Goal: Task Accomplishment & Management: Use online tool/utility

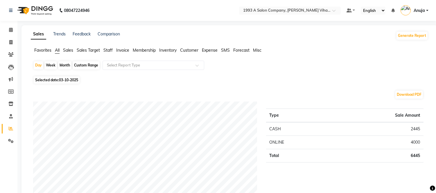
click at [47, 64] on div "Week" at bounding box center [50, 65] width 13 height 8
select select "10"
select select "2025"
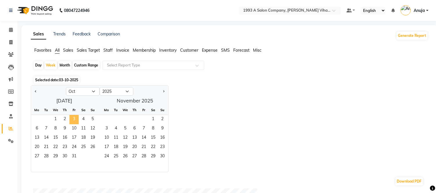
click at [74, 119] on span "3" at bounding box center [73, 119] width 9 height 9
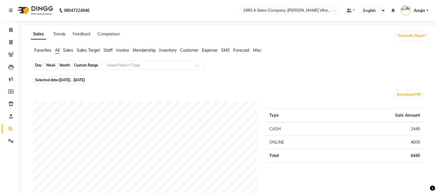
click at [51, 64] on div "Week" at bounding box center [50, 65] width 13 height 8
select select "10"
select select "2025"
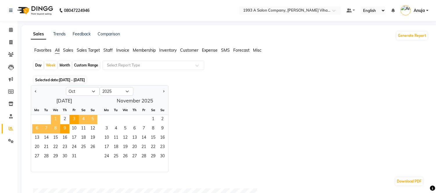
click at [54, 118] on span "1" at bounding box center [55, 119] width 9 height 9
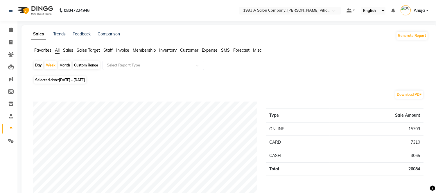
click at [38, 67] on div "Day" at bounding box center [39, 65] width 10 height 8
select select "10"
select select "2025"
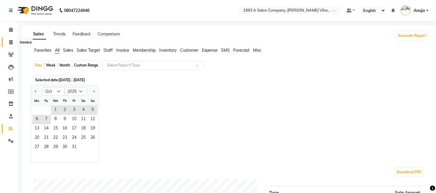
click at [11, 39] on span at bounding box center [11, 42] width 10 height 7
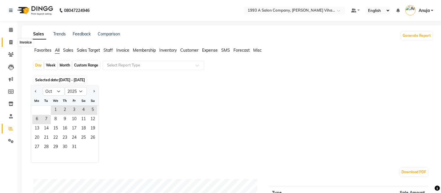
select select "4955"
select select "service"
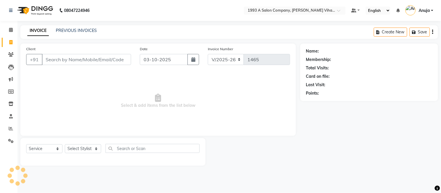
click at [51, 60] on input "Client" at bounding box center [86, 59] width 89 height 11
drag, startPoint x: 114, startPoint y: 59, endPoint x: 109, endPoint y: 62, distance: 6.0
click at [109, 62] on input "Client" at bounding box center [86, 59] width 89 height 11
click at [121, 61] on input "Client" at bounding box center [86, 59] width 89 height 11
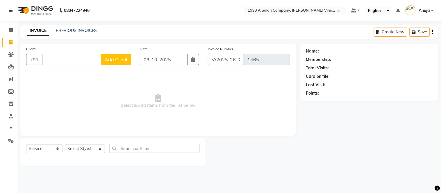
click at [53, 67] on div "Client +91 Add Client" at bounding box center [79, 58] width 114 height 24
click at [48, 61] on input "Client" at bounding box center [72, 59] width 60 height 11
click at [53, 62] on input "Client" at bounding box center [72, 59] width 60 height 11
click at [29, 55] on button "+91" at bounding box center [34, 59] width 16 height 11
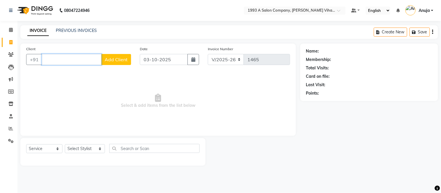
click at [46, 60] on input "Client" at bounding box center [72, 59] width 60 height 11
click at [45, 58] on input "Client" at bounding box center [72, 59] width 60 height 11
click at [43, 59] on input "Client" at bounding box center [72, 59] width 60 height 11
click at [63, 60] on input "Client" at bounding box center [72, 59] width 60 height 11
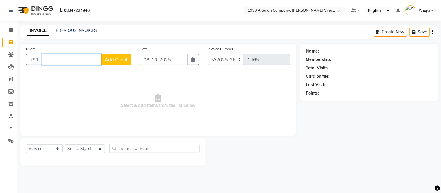
click at [63, 60] on input "Client" at bounding box center [72, 59] width 60 height 11
drag, startPoint x: 45, startPoint y: 66, endPoint x: 42, endPoint y: 64, distance: 3.7
click at [42, 65] on input "Client" at bounding box center [72, 59] width 60 height 11
click at [42, 58] on input "Client" at bounding box center [72, 59] width 60 height 11
click at [45, 58] on input "Client" at bounding box center [72, 59] width 60 height 11
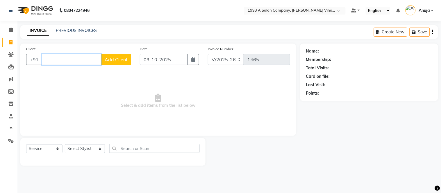
click at [43, 59] on input "Client" at bounding box center [72, 59] width 60 height 11
click at [89, 106] on span "Select & add items from the list below" at bounding box center [158, 101] width 264 height 58
click at [49, 61] on input "Client" at bounding box center [72, 59] width 60 height 11
click at [42, 60] on input "Client" at bounding box center [72, 59] width 60 height 11
